Goal: Information Seeking & Learning: Learn about a topic

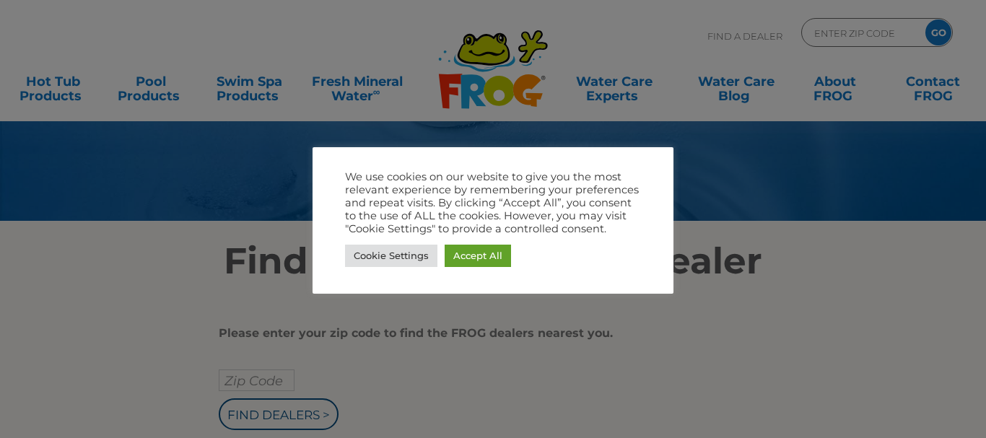
scroll to position [72, 0]
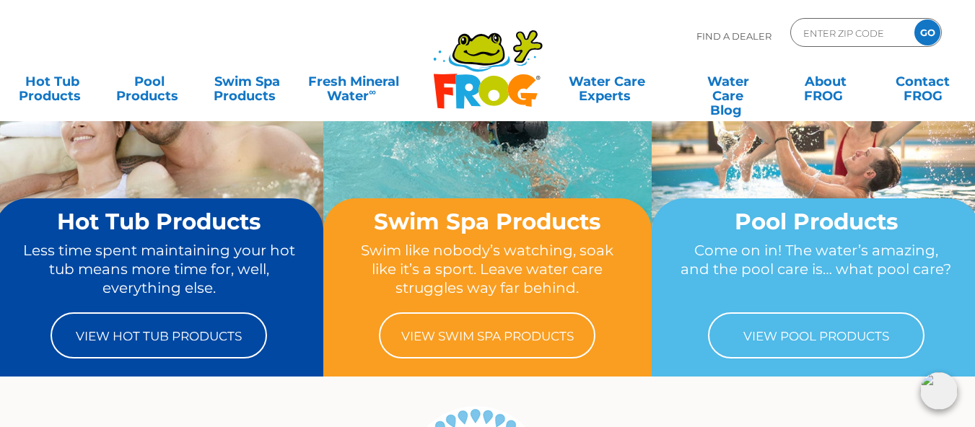
scroll to position [144, 0]
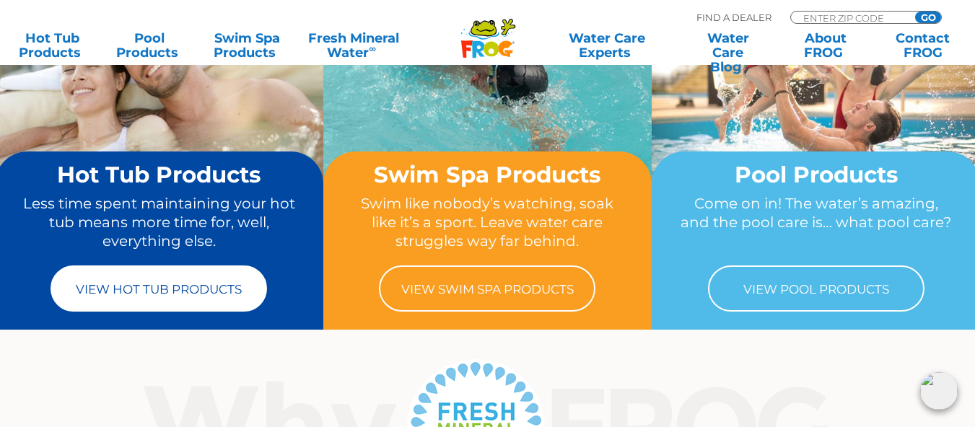
click at [128, 296] on link "View Hot Tub Products" at bounding box center [159, 288] width 216 height 46
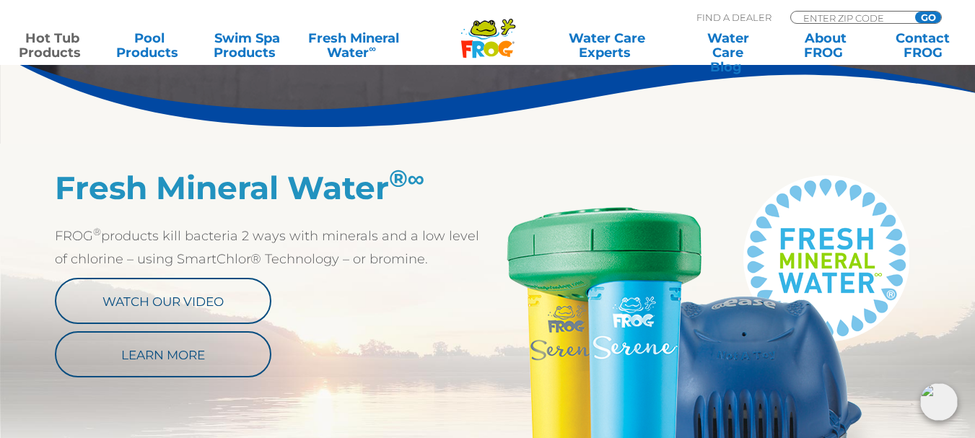
scroll to position [721, 0]
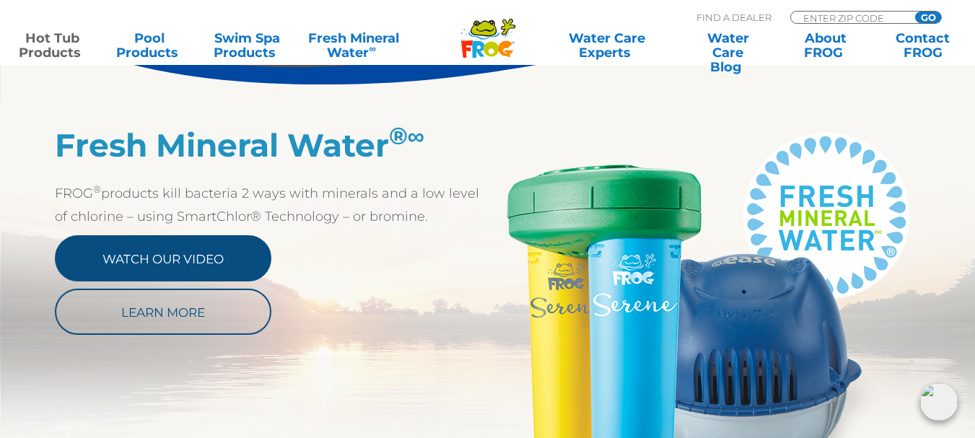
click at [190, 264] on link "Watch Our Video" at bounding box center [163, 258] width 216 height 46
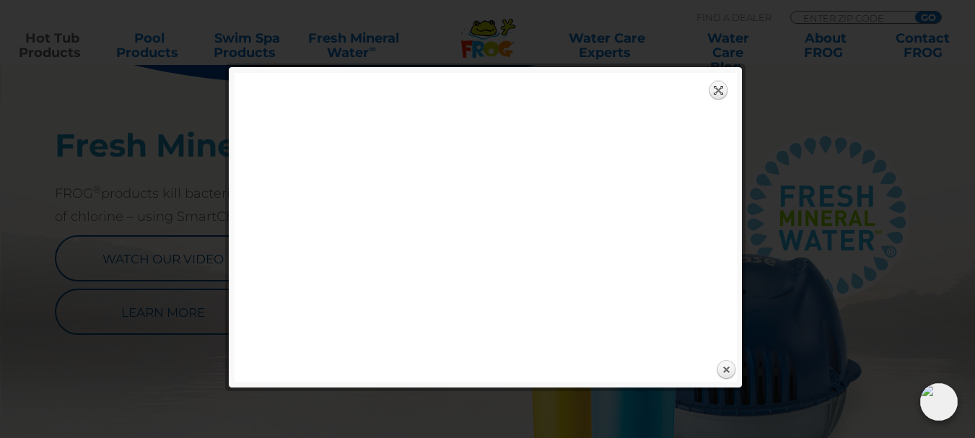
click at [715, 92] on link "Expand" at bounding box center [718, 90] width 20 height 20
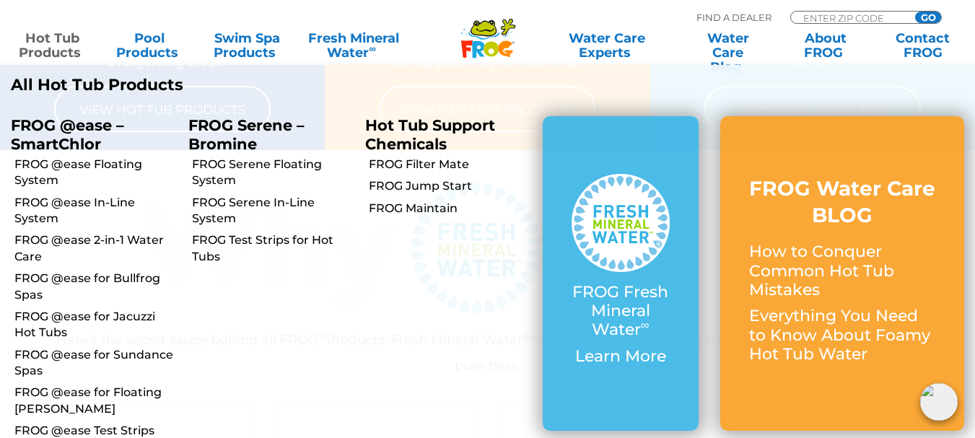
scroll to position [289, 0]
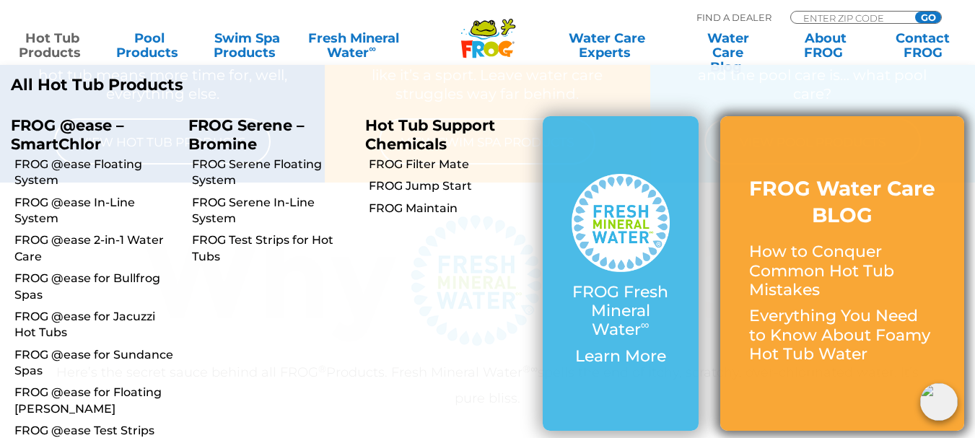
click at [894, 317] on p "Everything You Need to Know About Foamy Hot Tub Water" at bounding box center [842, 335] width 186 height 57
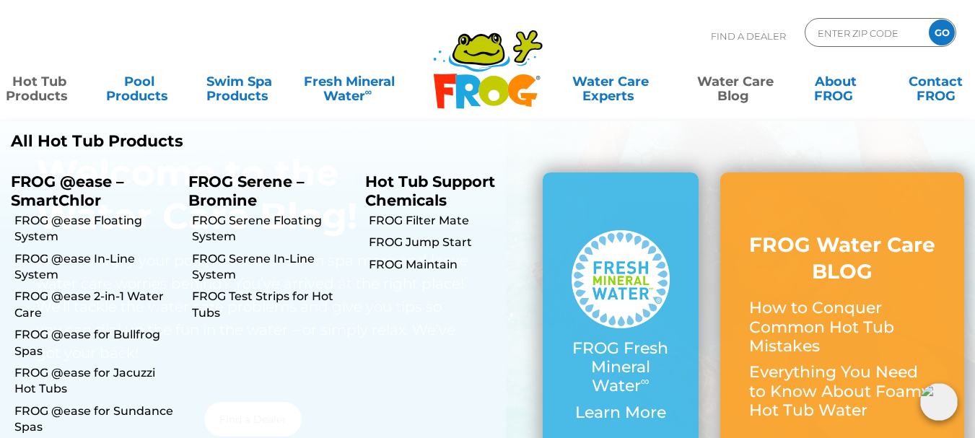
click at [37, 89] on link "Hot Tub Products" at bounding box center [39, 81] width 78 height 29
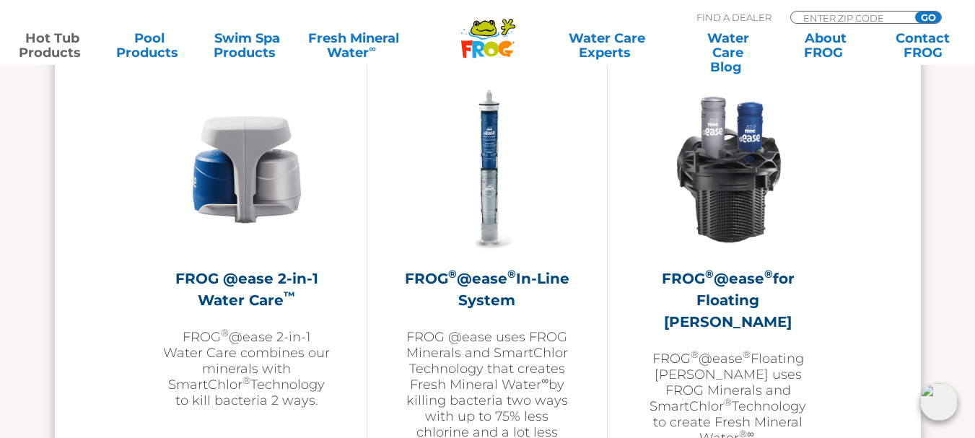
scroll to position [2175, 0]
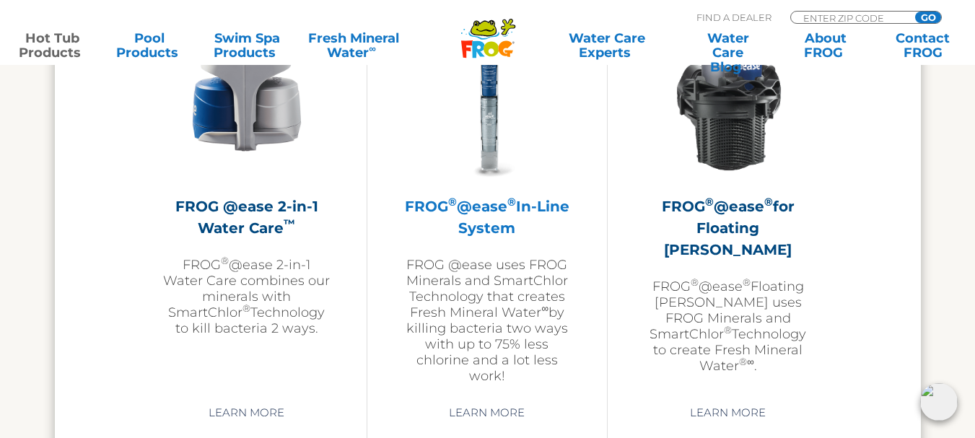
click at [476, 209] on h2 "FROG ® @ease ® In-Line System" at bounding box center [486, 217] width 167 height 43
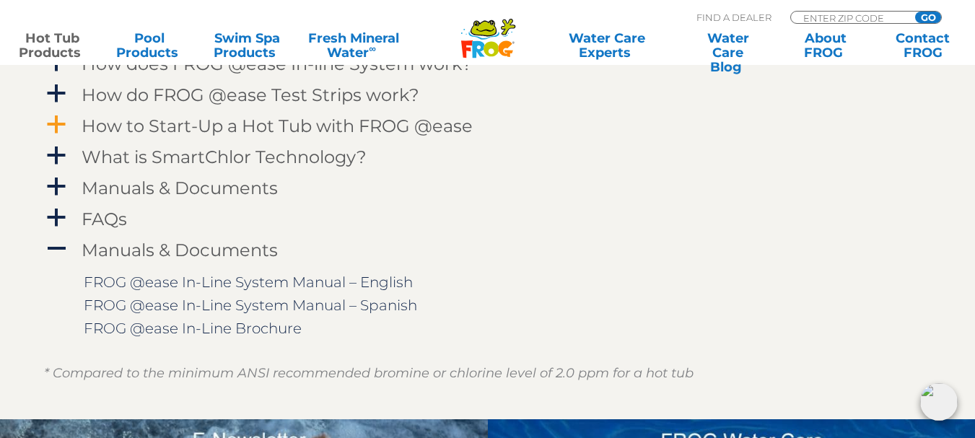
scroll to position [1443, 0]
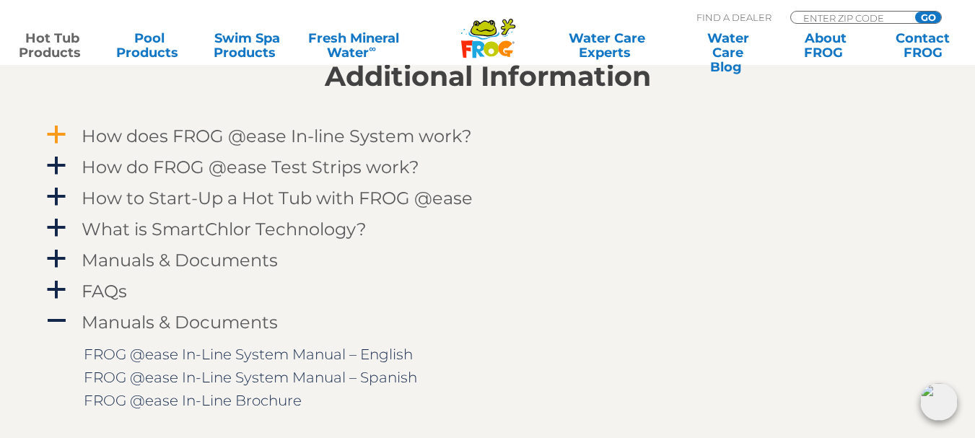
click at [395, 139] on h4 "How does FROG @ease In-line System work?" at bounding box center [277, 135] width 390 height 19
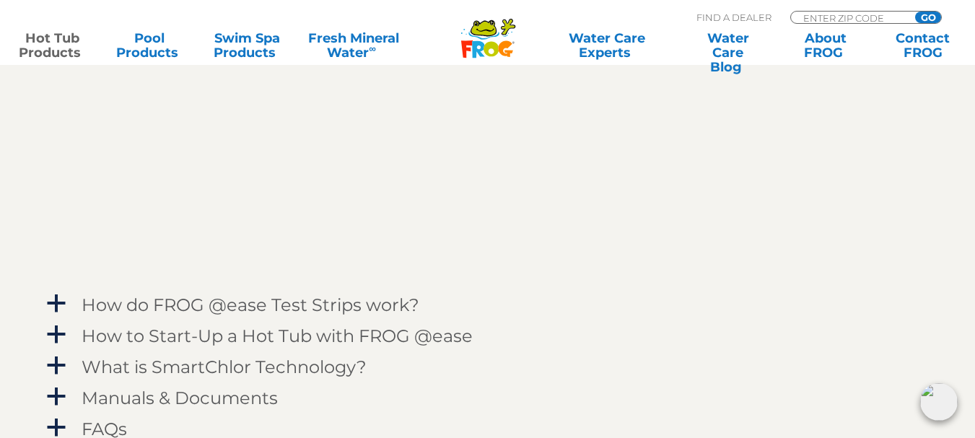
scroll to position [1804, 0]
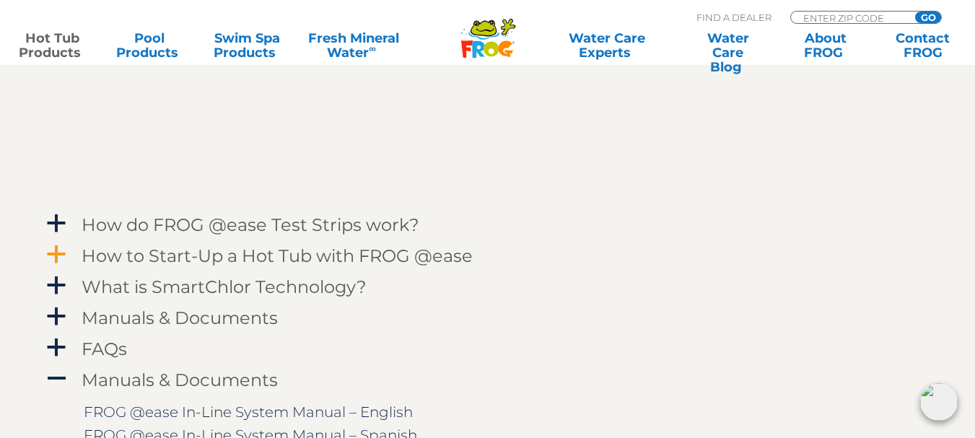
click at [403, 253] on h4 "How to Start-Up a Hot Tub with FROG @ease" at bounding box center [277, 255] width 391 height 19
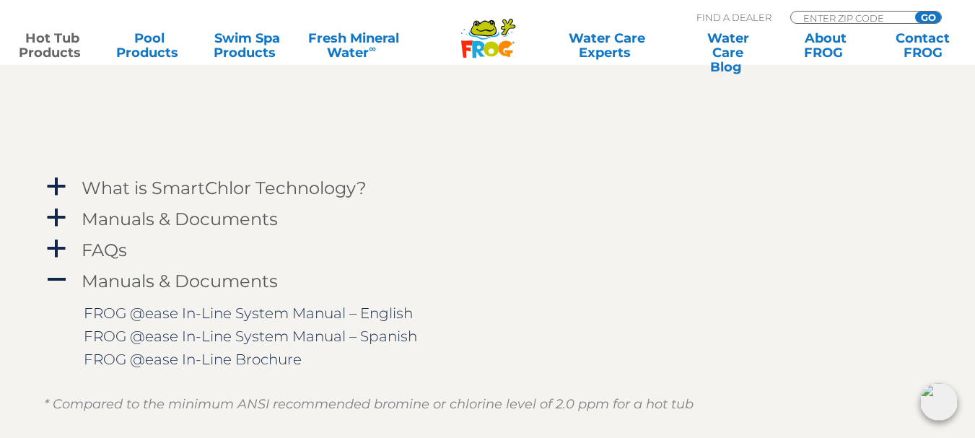
scroll to position [2164, 0]
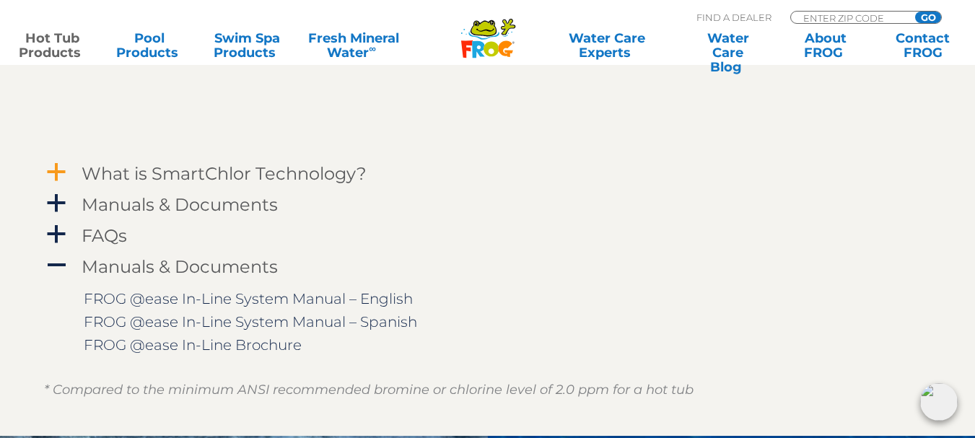
click at [312, 174] on h4 "What is SmartChlor Technology?" at bounding box center [224, 173] width 285 height 19
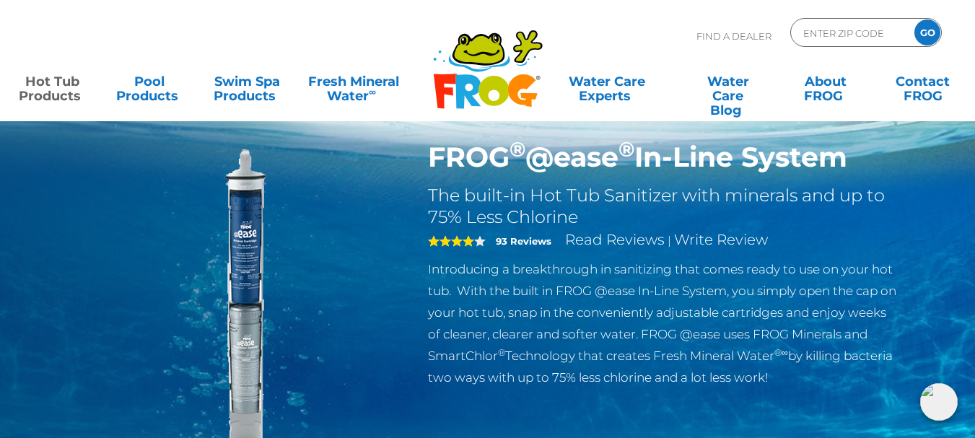
scroll to position [0, 0]
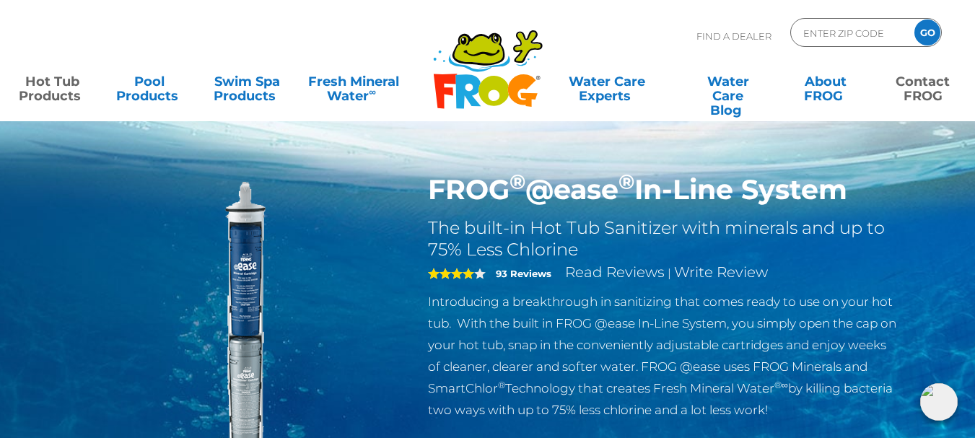
click at [912, 90] on link "Contact FROG" at bounding box center [923, 81] width 76 height 29
